Goal: Find specific page/section: Find specific page/section

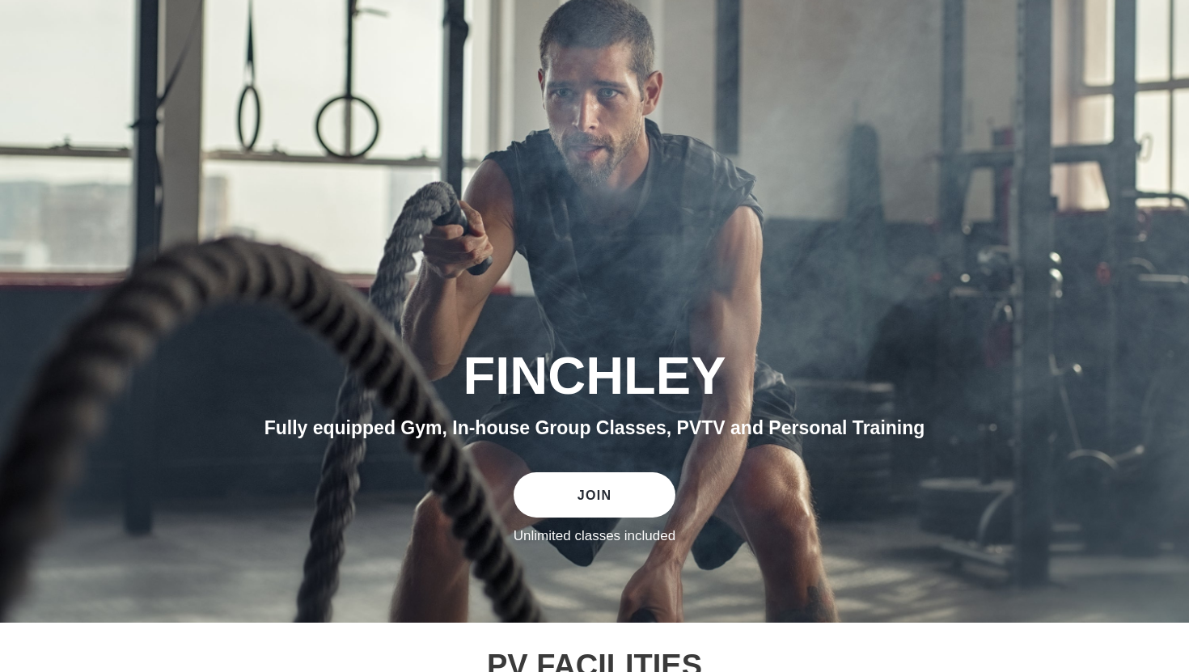
scroll to position [81, 0]
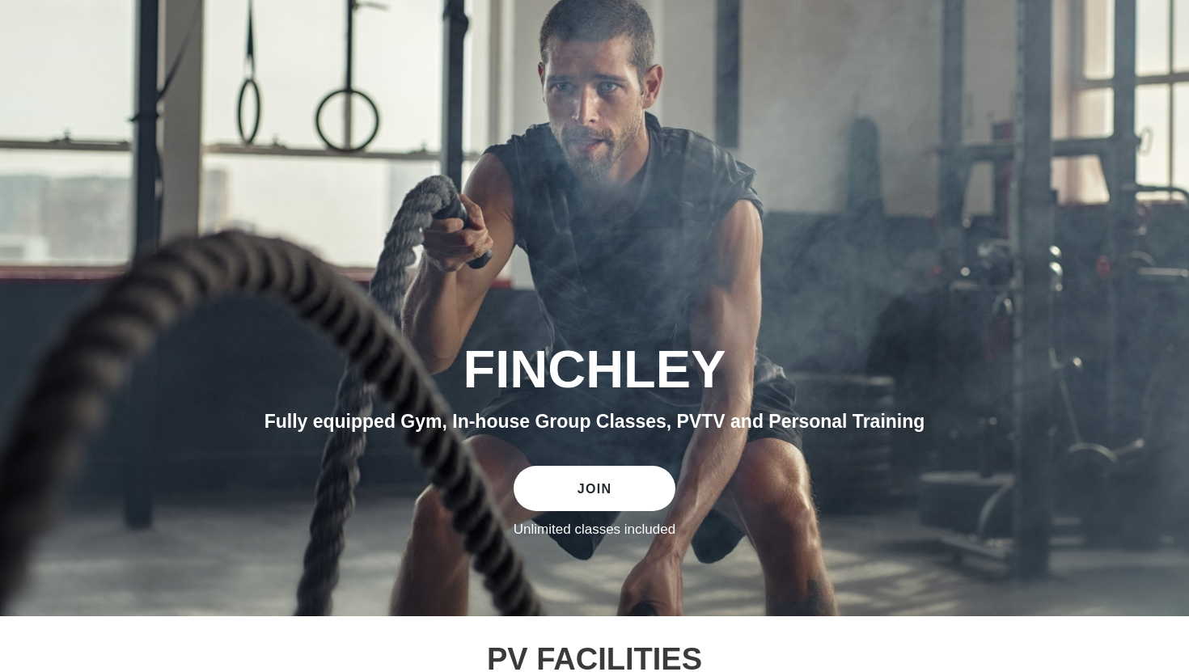
click at [609, 492] on link "JOIN" at bounding box center [594, 488] width 162 height 45
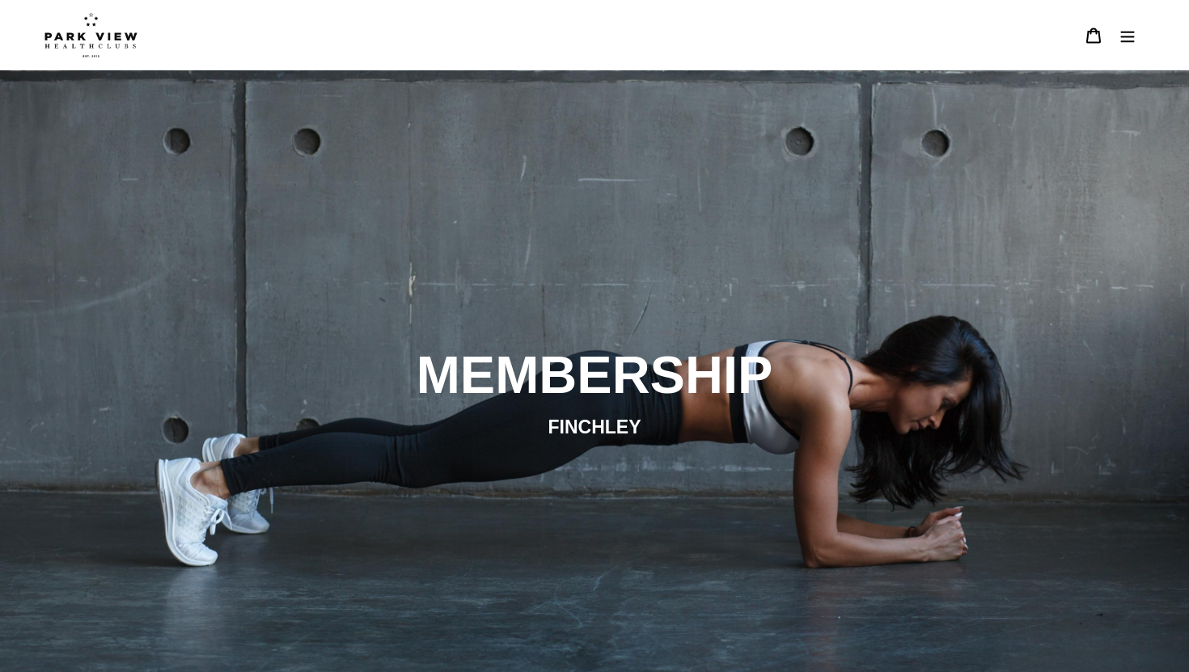
click at [1127, 32] on icon "Menu" at bounding box center [1128, 36] width 14 height 11
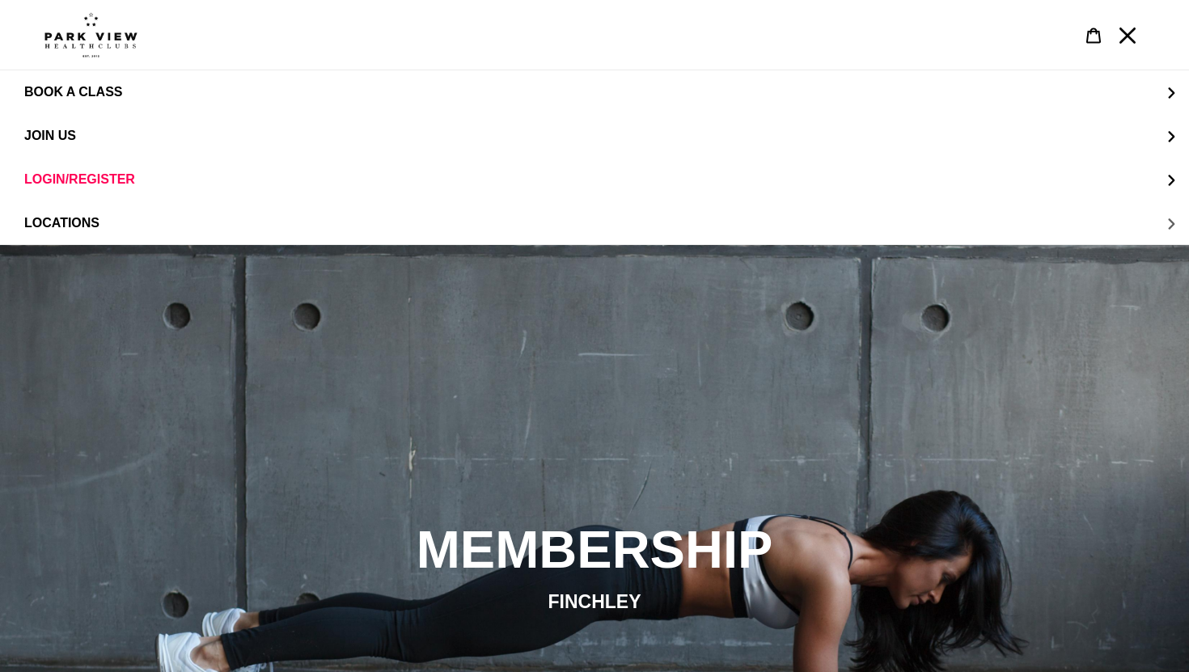
click at [102, 227] on button "LOCATIONS" at bounding box center [594, 223] width 1189 height 44
click at [102, 174] on span "Finchley" at bounding box center [89, 179] width 65 height 15
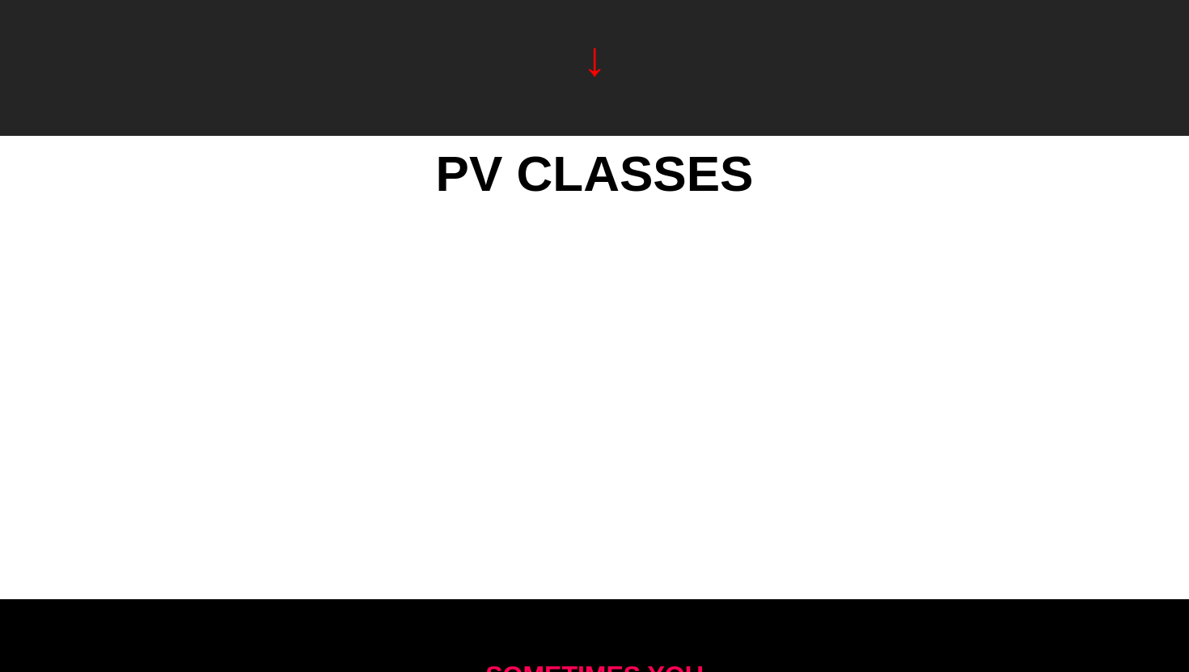
scroll to position [1639, 0]
